Goal: Task Accomplishment & Management: Manage account settings

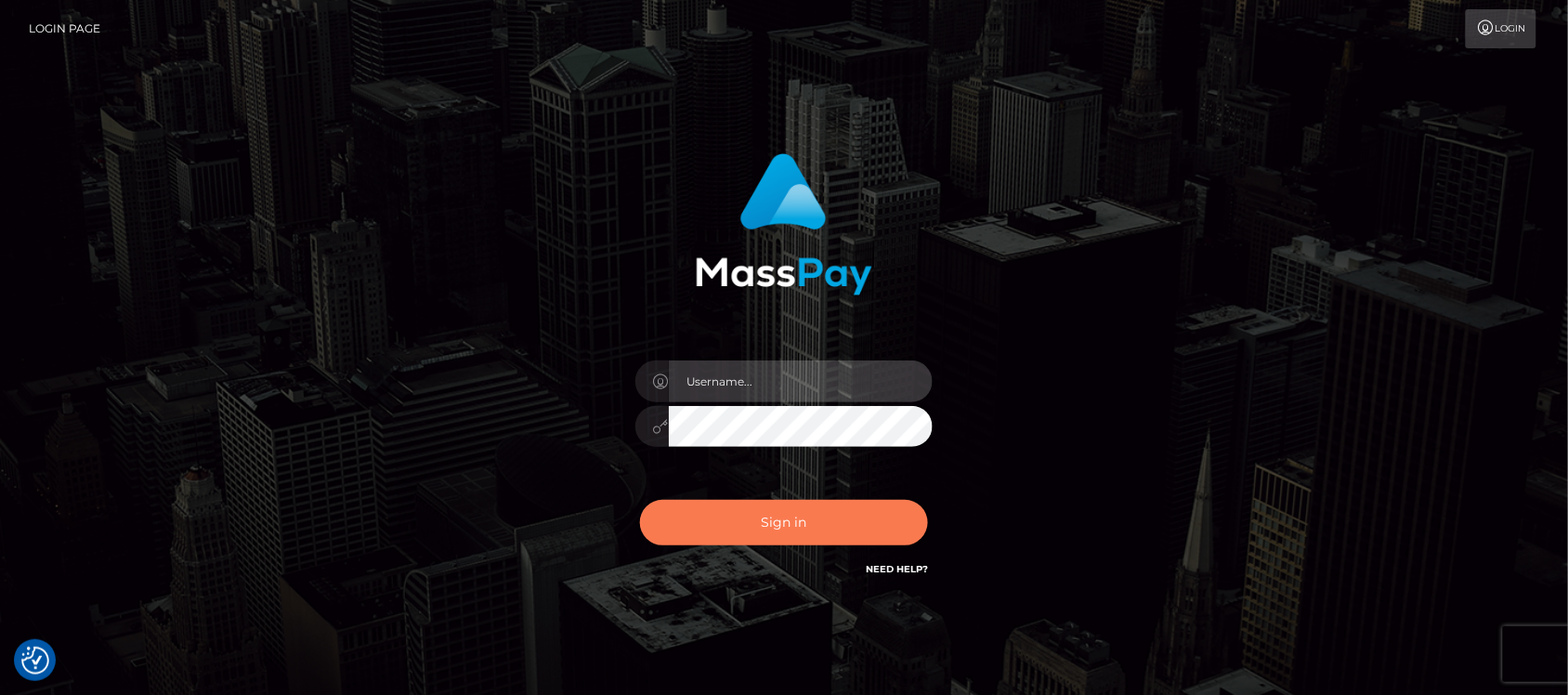
type input "hello.feetfinder"
click at [825, 527] on button "Sign in" at bounding box center [784, 522] width 288 height 46
type input "hello.feetfinder"
click at [816, 522] on button "Sign in" at bounding box center [784, 522] width 288 height 46
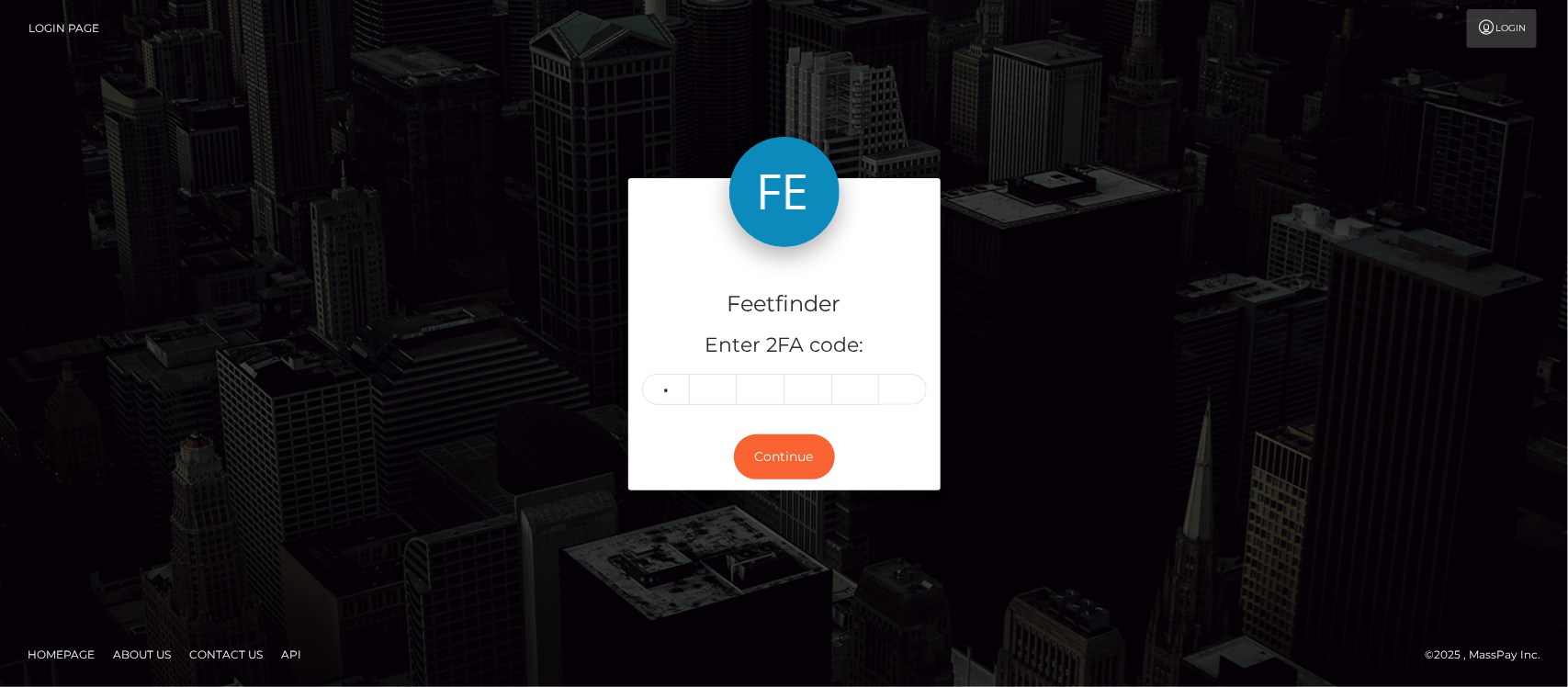
type input "0"
type input "6"
type input "3"
type input "2"
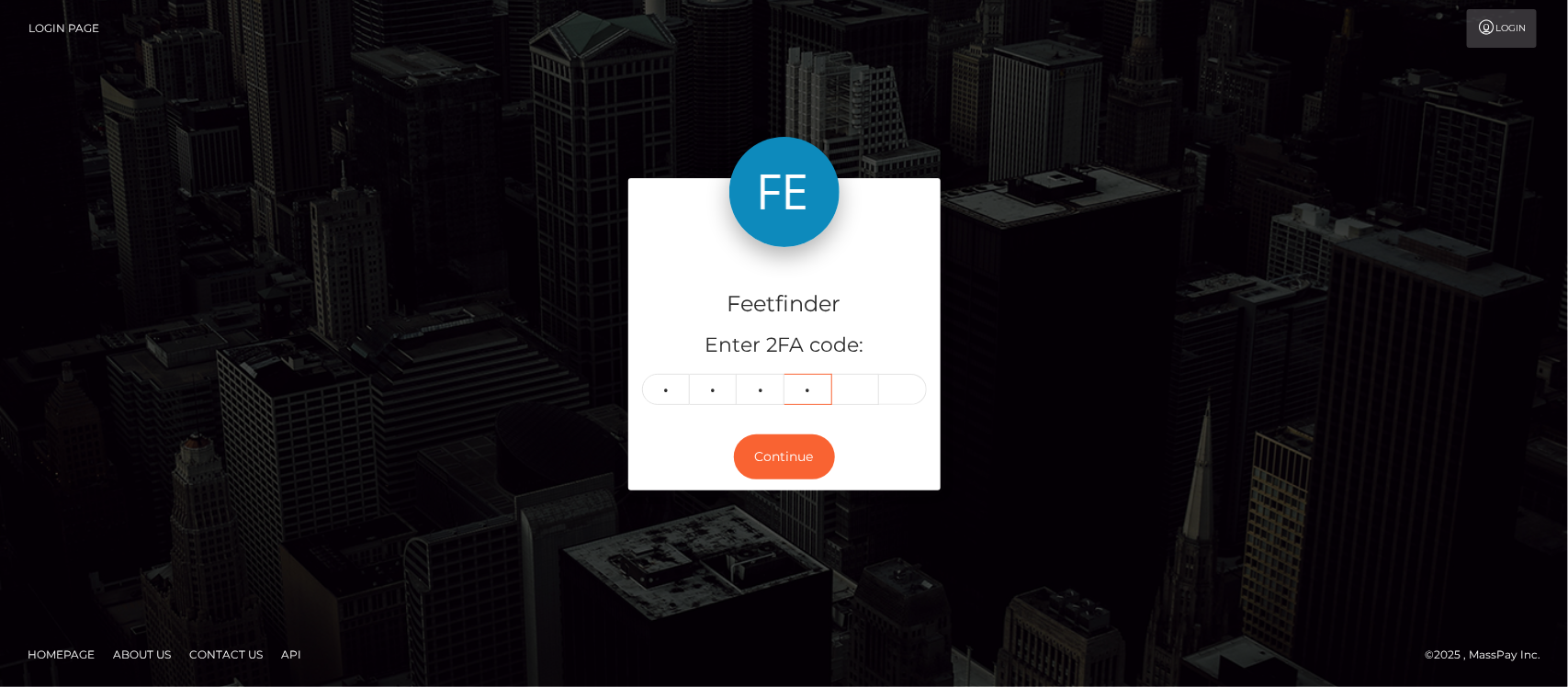
type input "9"
type input "3"
type input "1"
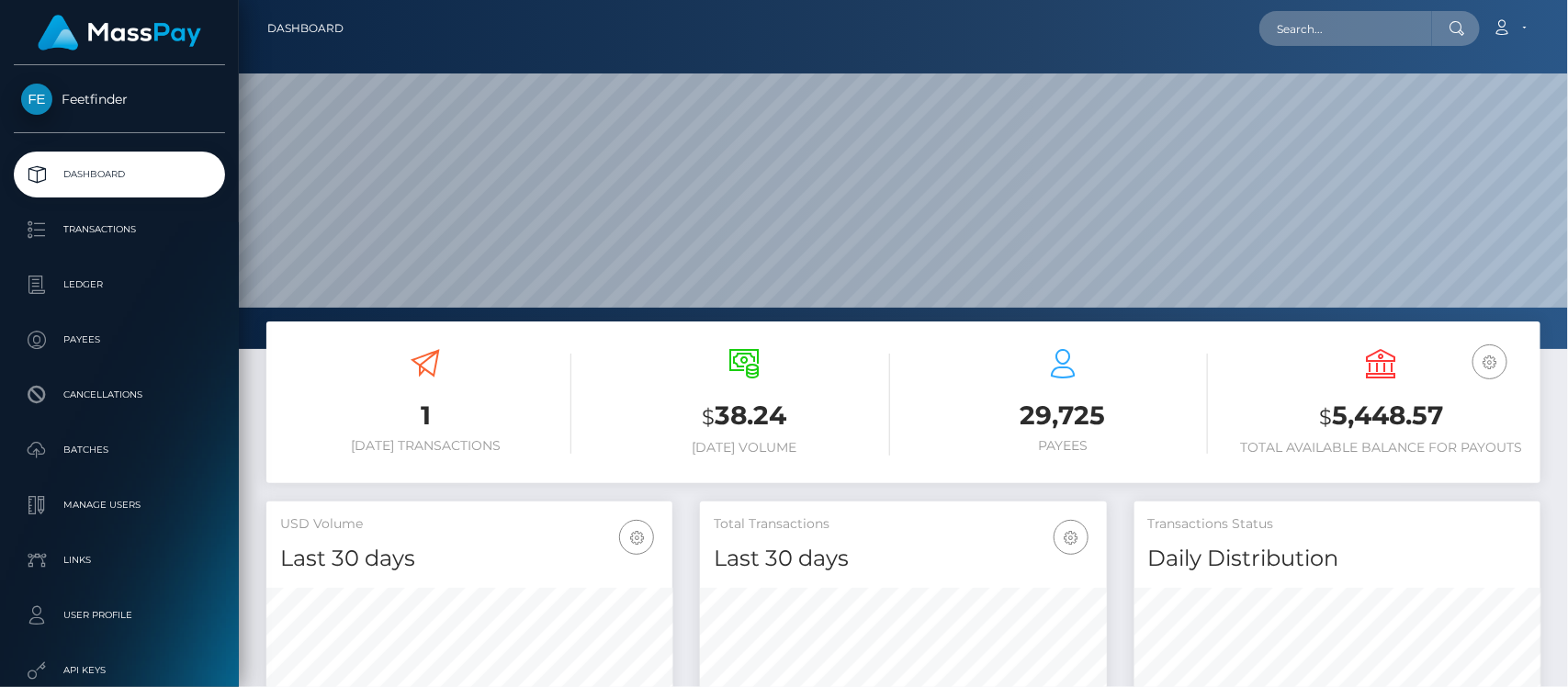
scroll to position [324, 406]
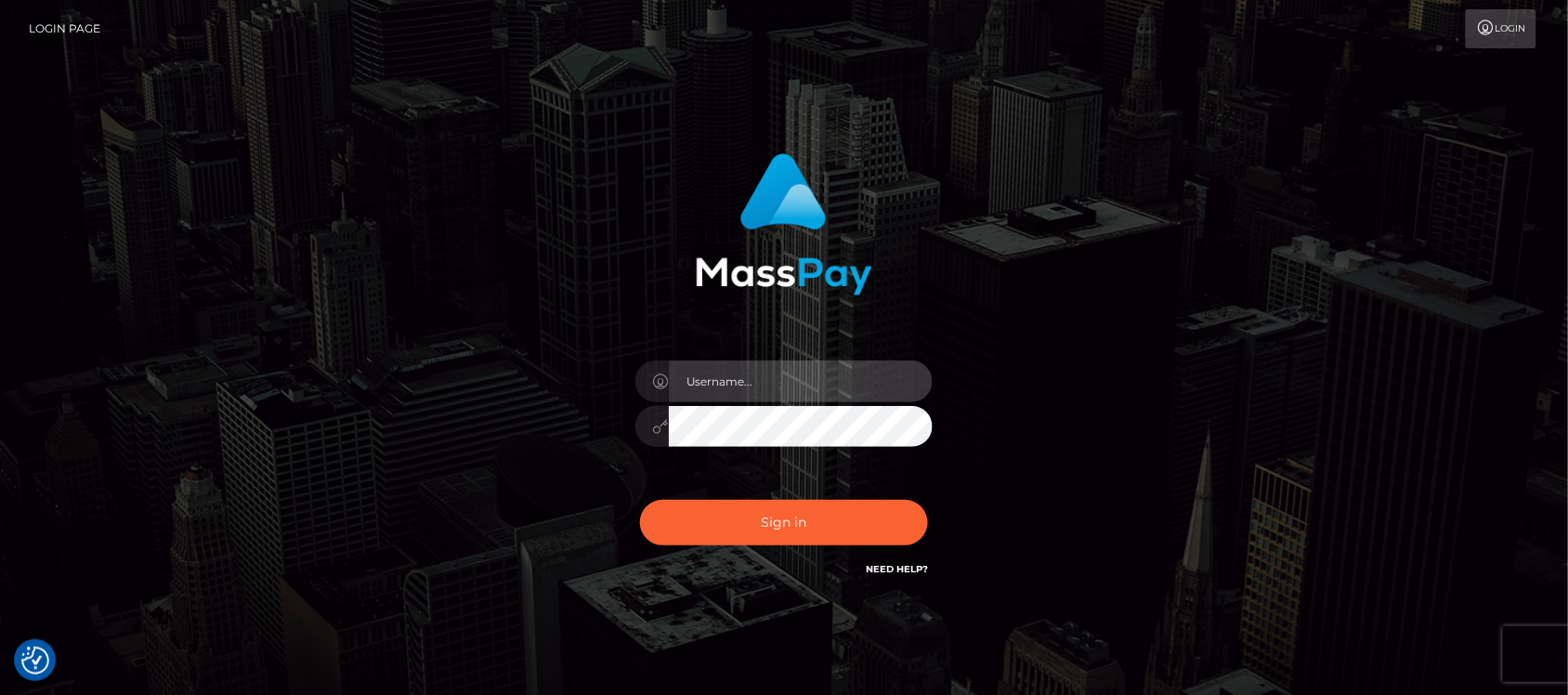
type input "hello.feetfinder"
click at [801, 371] on input "hello.feetfinder" at bounding box center [801, 381] width 264 height 42
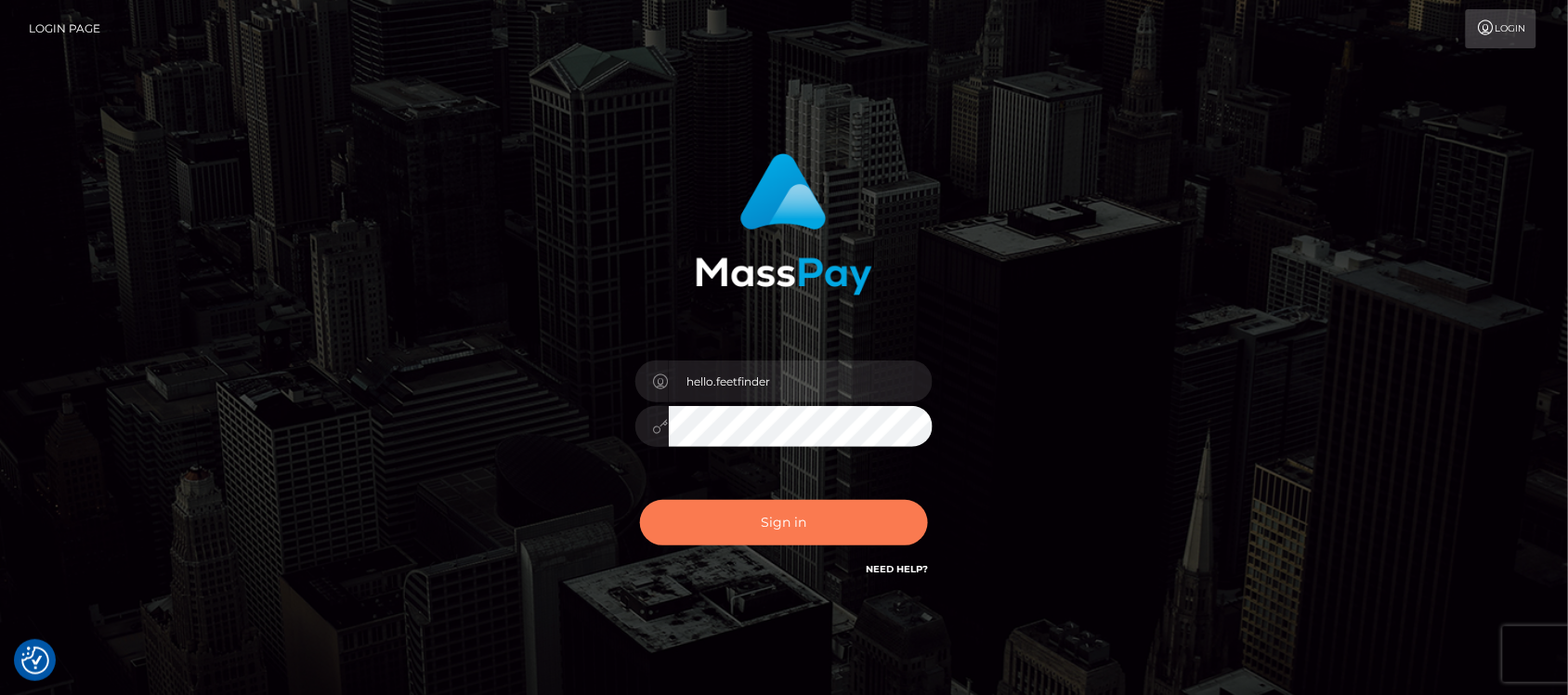
click at [805, 526] on button "Sign in" at bounding box center [784, 522] width 288 height 46
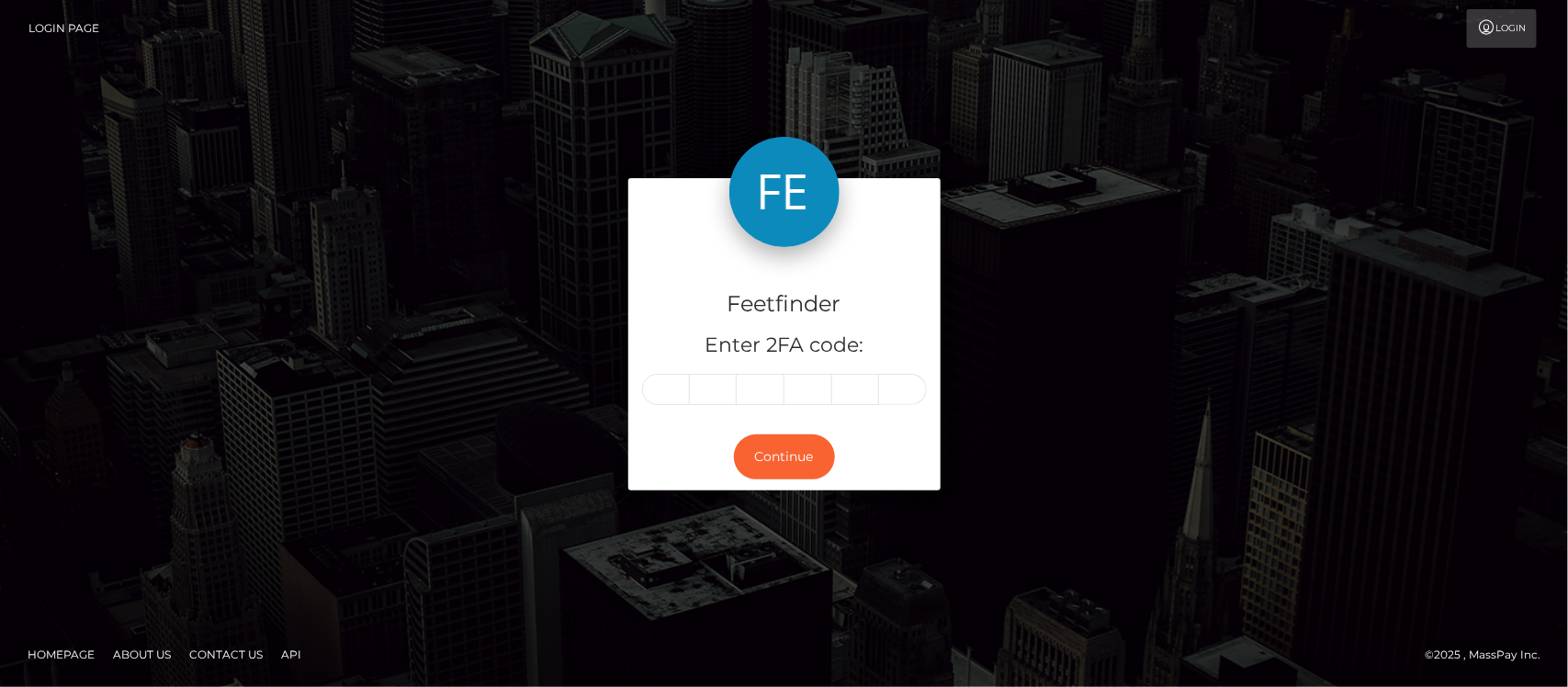
drag, startPoint x: 660, startPoint y: 386, endPoint x: 689, endPoint y: 382, distance: 29.3
click at [666, 384] on input "text" at bounding box center [666, 390] width 47 height 32
type input "4"
type input "2"
type input "9"
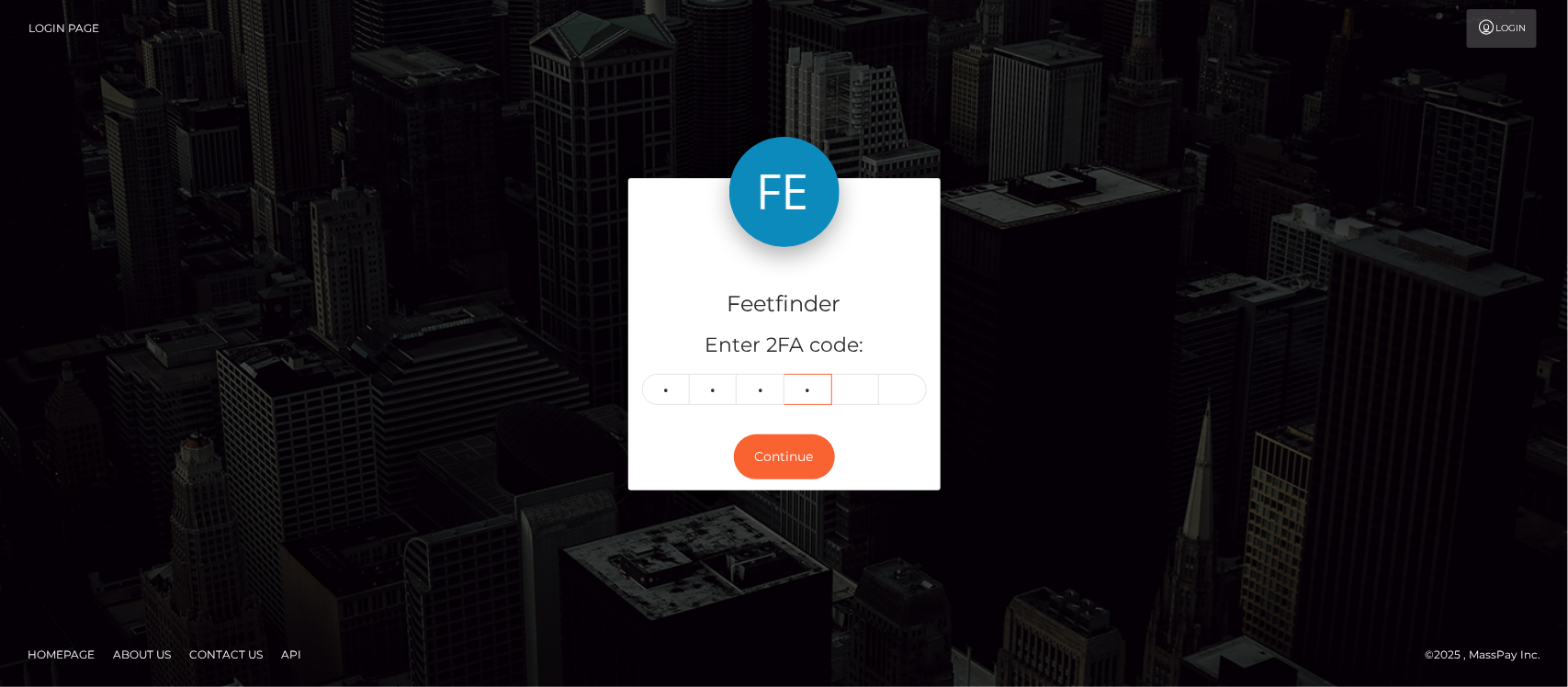
type input "8"
type input "9"
type input "4"
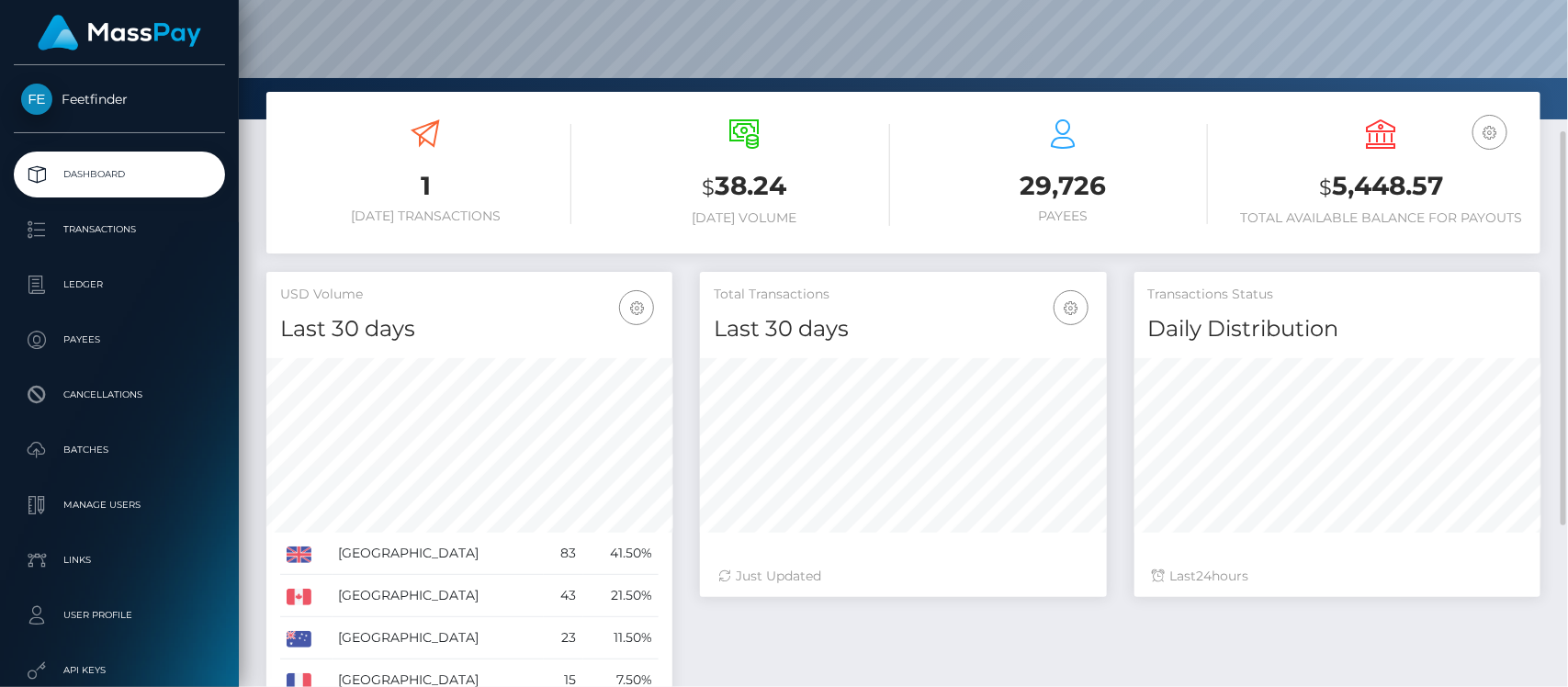
scroll to position [114, 0]
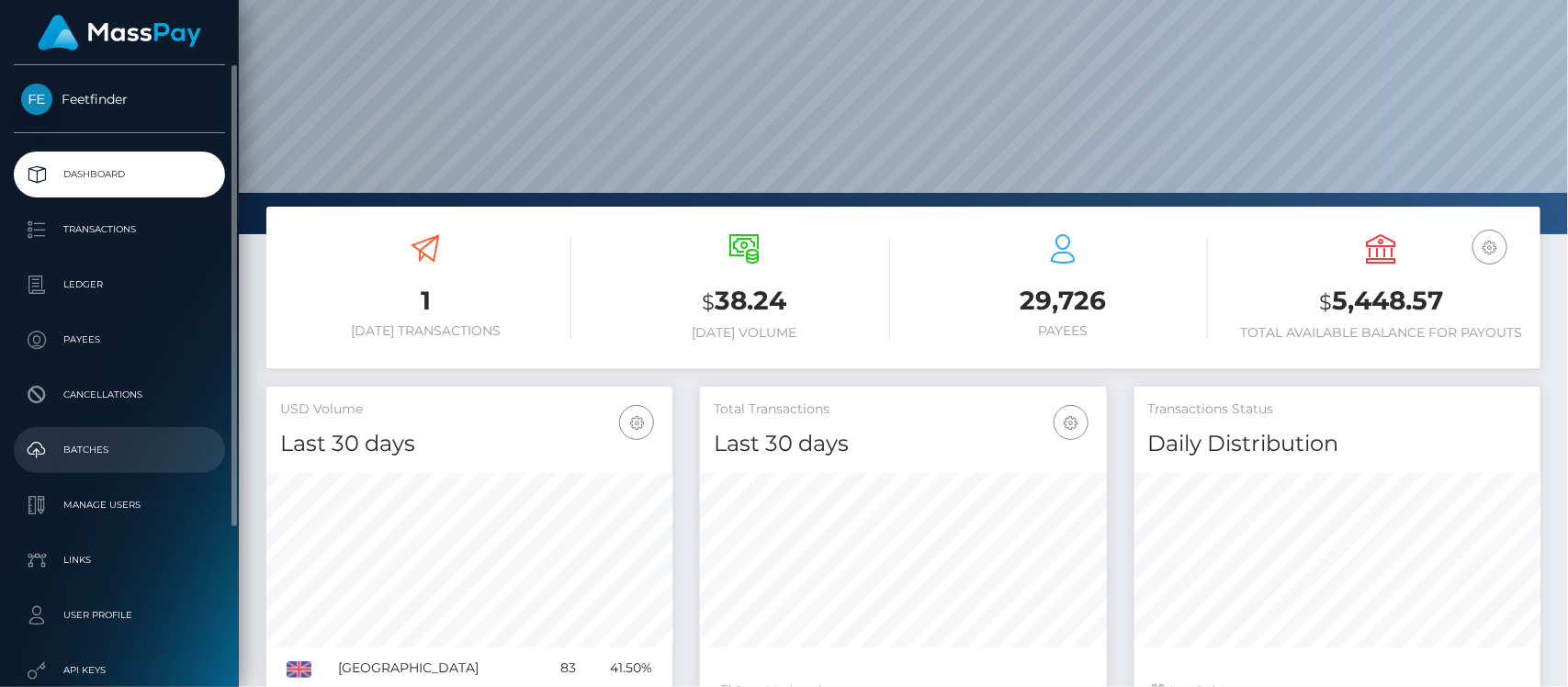
click at [99, 447] on p "Batches" at bounding box center [118, 450] width 196 height 28
